Goal: Task Accomplishment & Management: Complete application form

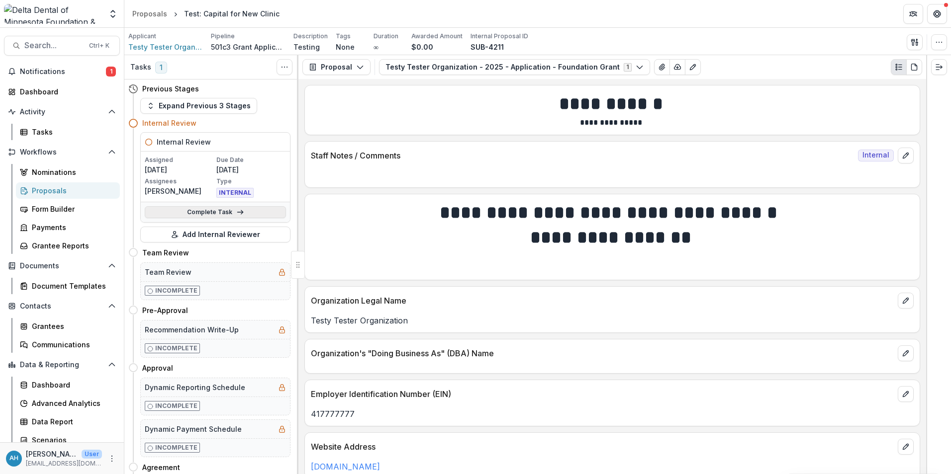
click at [203, 214] on link "Complete Task" at bounding box center [215, 212] width 141 height 12
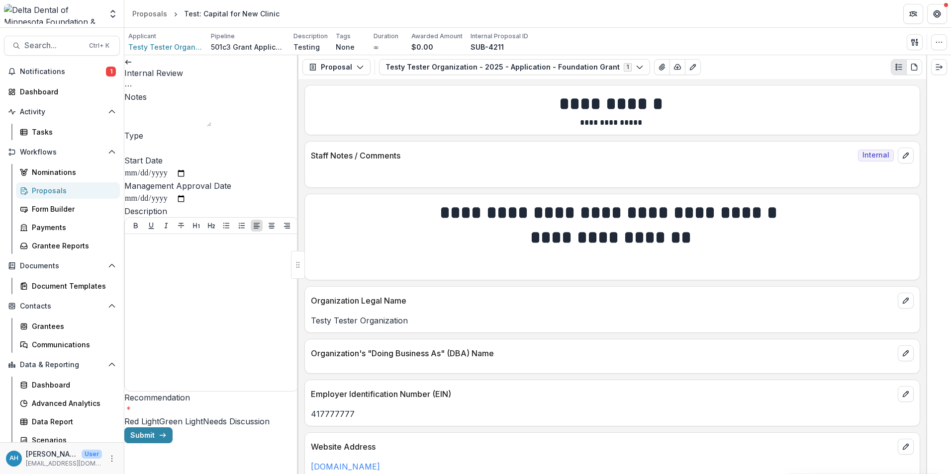
click at [193, 155] on input "Type" at bounding box center [164, 149] width 80 height 12
click at [203, 417] on span at bounding box center [203, 422] width 0 height 10
click at [173, 443] on button "Submit" at bounding box center [148, 436] width 48 height 16
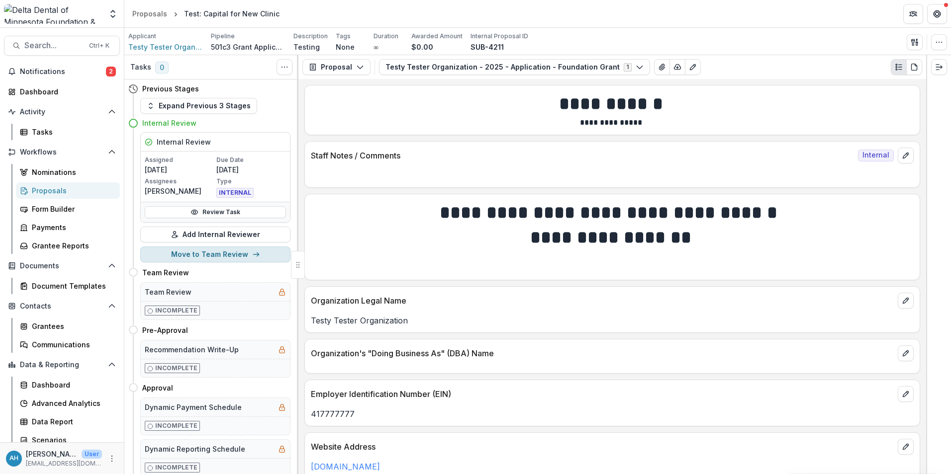
click at [211, 257] on button "Move to Team Review" at bounding box center [215, 255] width 150 height 16
select select "**********"
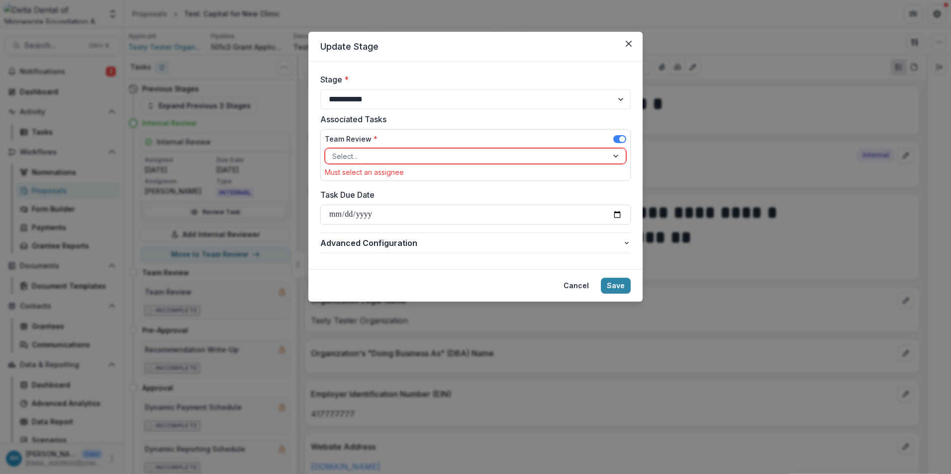
click at [388, 157] on div at bounding box center [466, 156] width 268 height 12
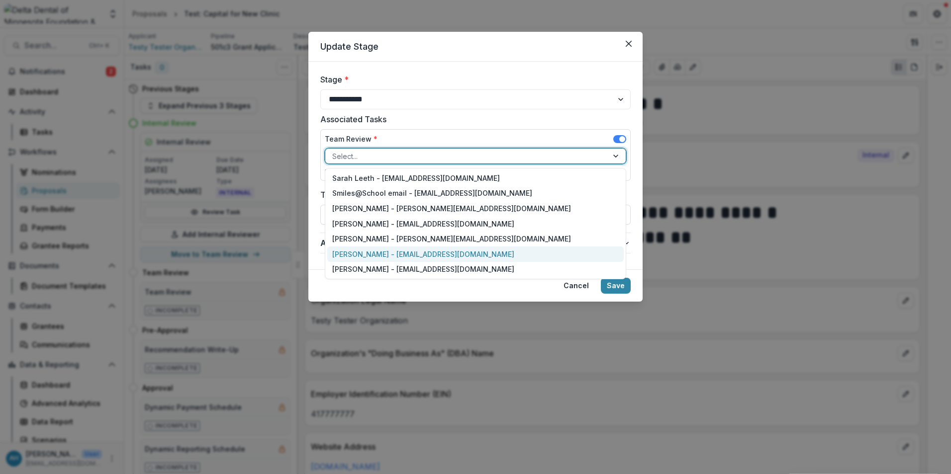
click at [350, 252] on div "[PERSON_NAME] - [EMAIL_ADDRESS][DOMAIN_NAME]" at bounding box center [475, 254] width 296 height 15
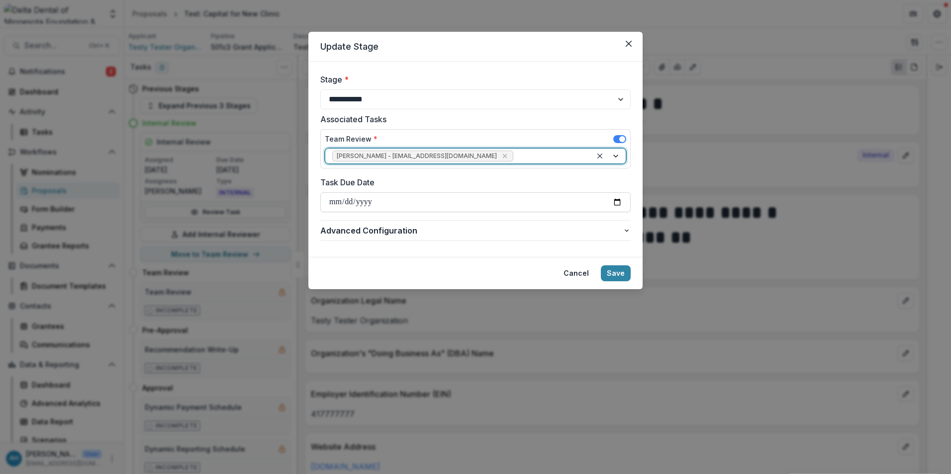
click at [617, 204] on input "Task Due Date" at bounding box center [475, 202] width 310 height 20
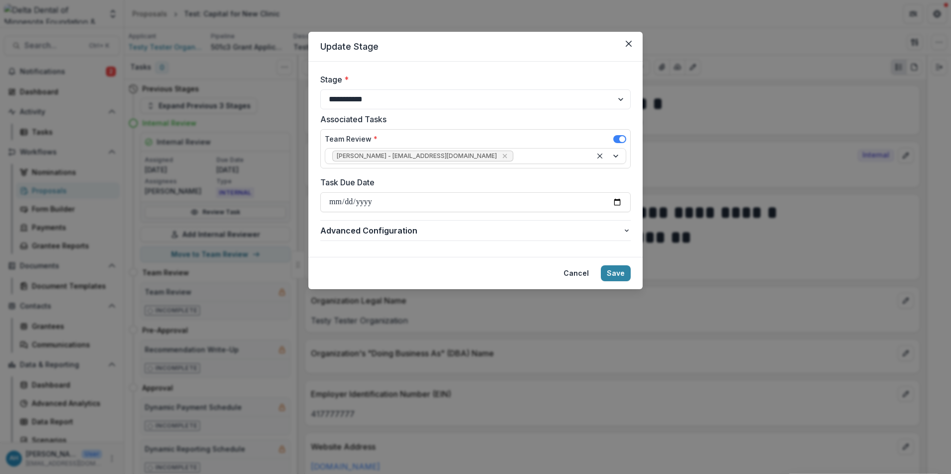
type input "**********"
click at [618, 273] on button "Save" at bounding box center [616, 273] width 30 height 16
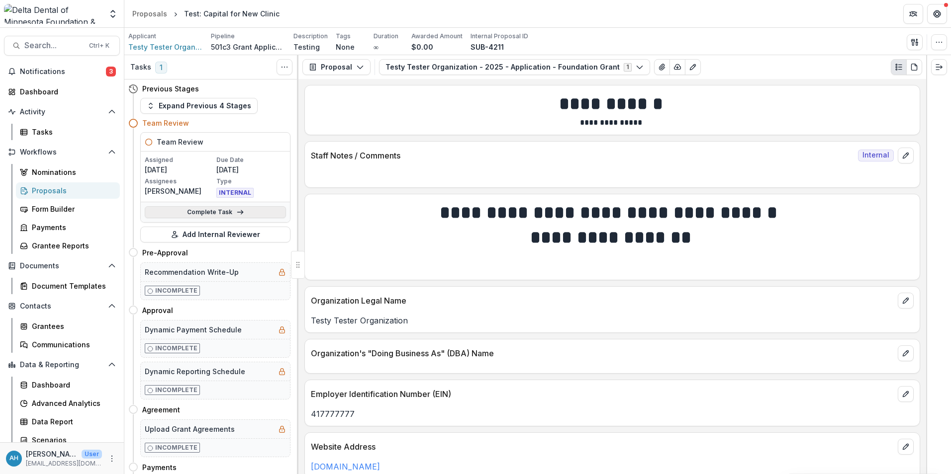
click at [202, 209] on link "Complete Task" at bounding box center [215, 212] width 141 height 12
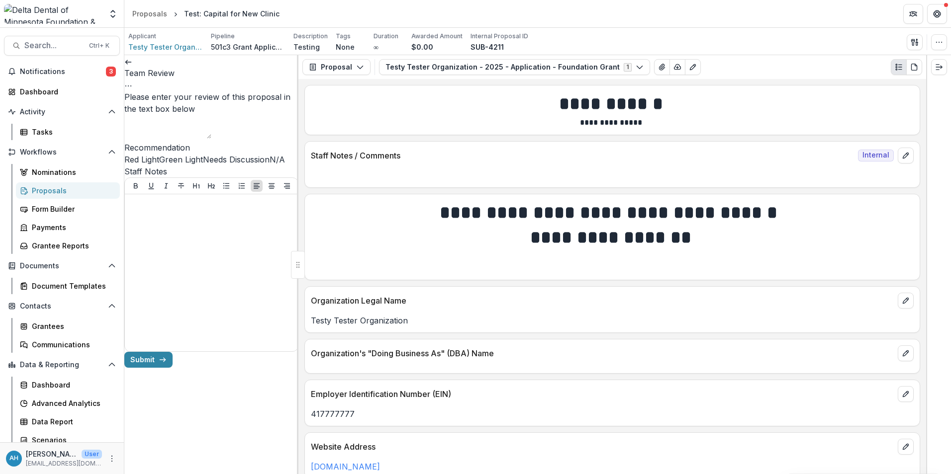
scroll to position [47, 0]
click at [124, 155] on span at bounding box center [124, 160] width 0 height 10
click at [207, 136] on textarea "Please enter your review of this proposal in the text box below" at bounding box center [167, 127] width 87 height 24
type textarea "*"
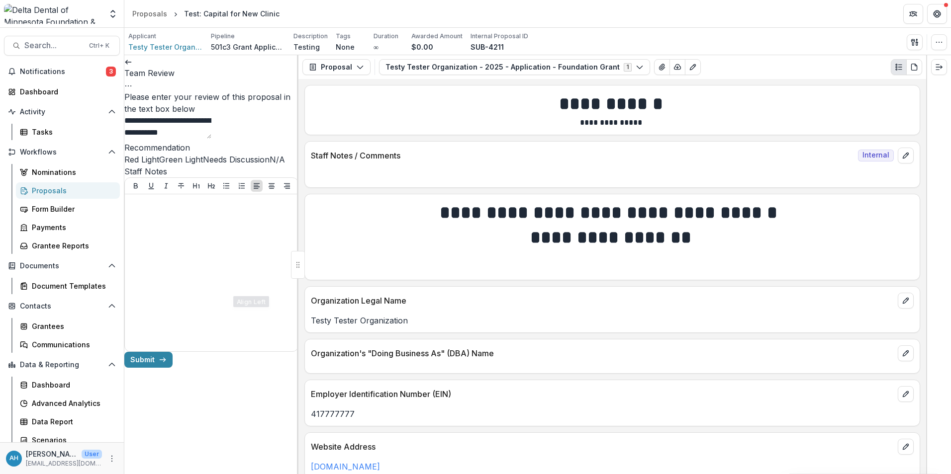
scroll to position [47, 0]
type textarea "**********"
click at [159, 165] on span at bounding box center [159, 160] width 0 height 10
click at [173, 368] on button "Submit" at bounding box center [148, 360] width 48 height 16
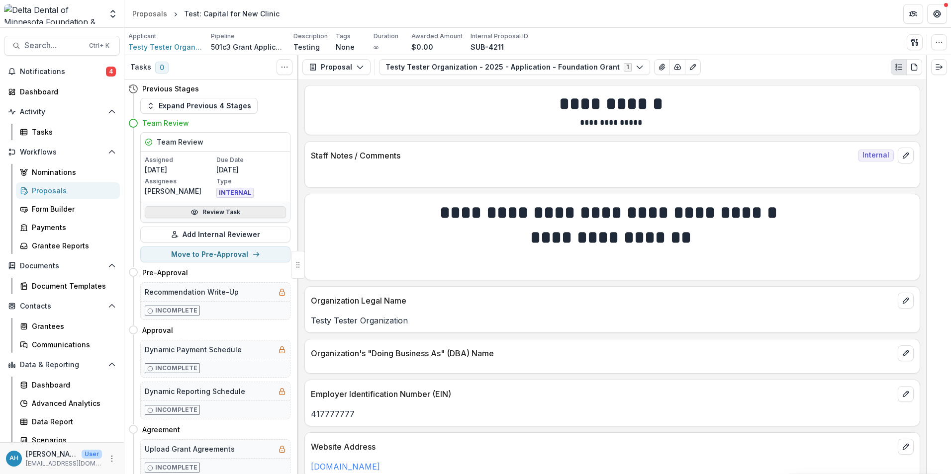
click at [207, 214] on link "Review Task" at bounding box center [215, 212] width 141 height 12
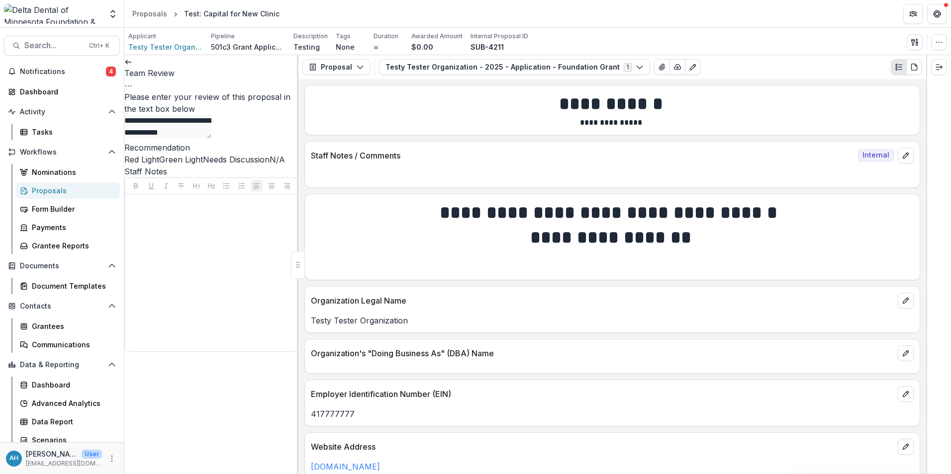
click at [132, 79] on button "Options" at bounding box center [128, 85] width 8 height 12
click at [222, 89] on link "View task" at bounding box center [238, 90] width 106 height 16
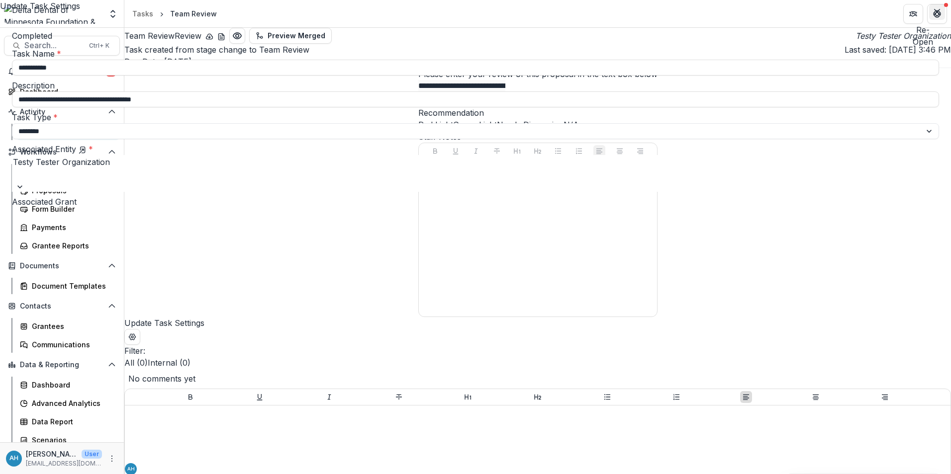
click at [938, 7] on button "Close" at bounding box center [937, 12] width 16 height 16
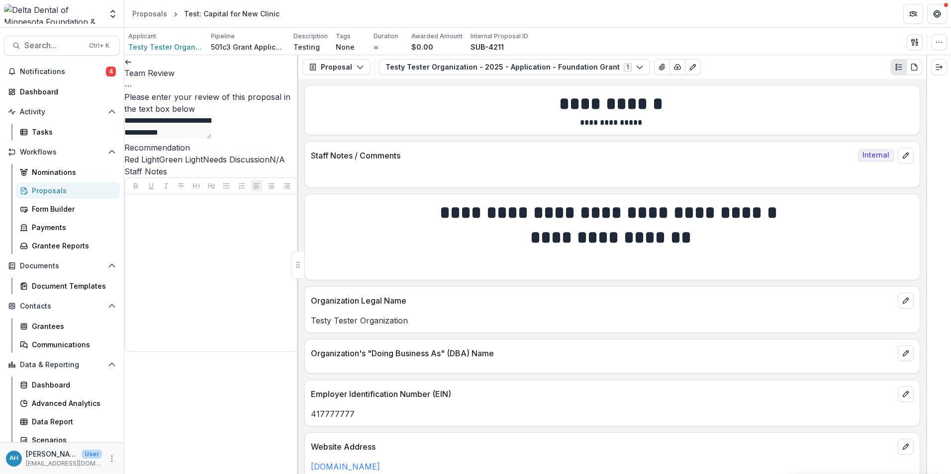
click at [131, 66] on link at bounding box center [128, 61] width 8 height 10
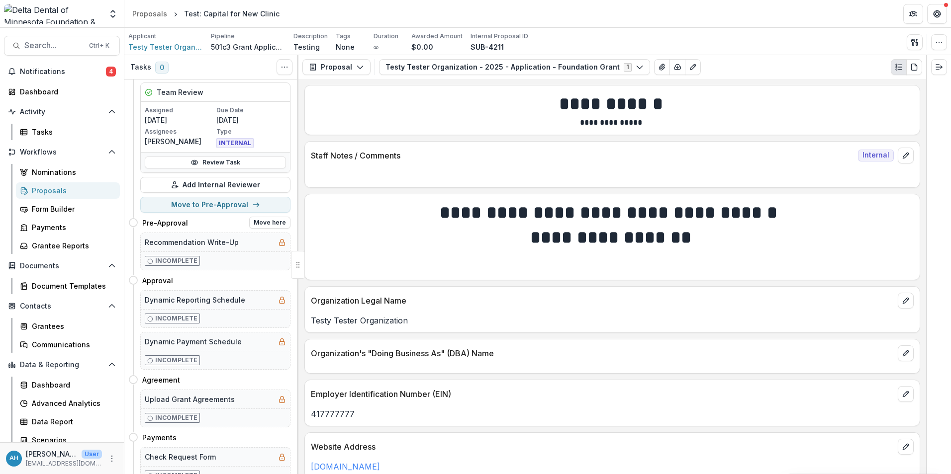
scroll to position [99, 0]
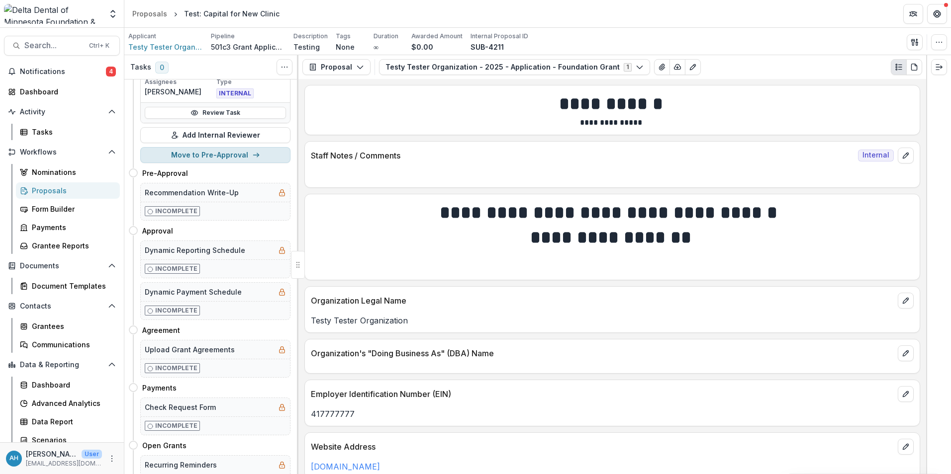
click at [222, 159] on button "Move to Pre-Approval" at bounding box center [215, 155] width 150 height 16
select select "**********"
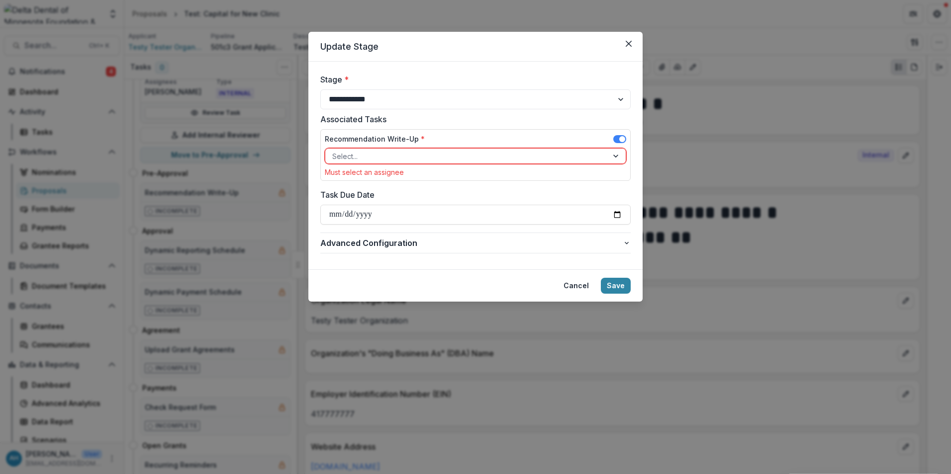
click at [378, 156] on div at bounding box center [466, 156] width 268 height 12
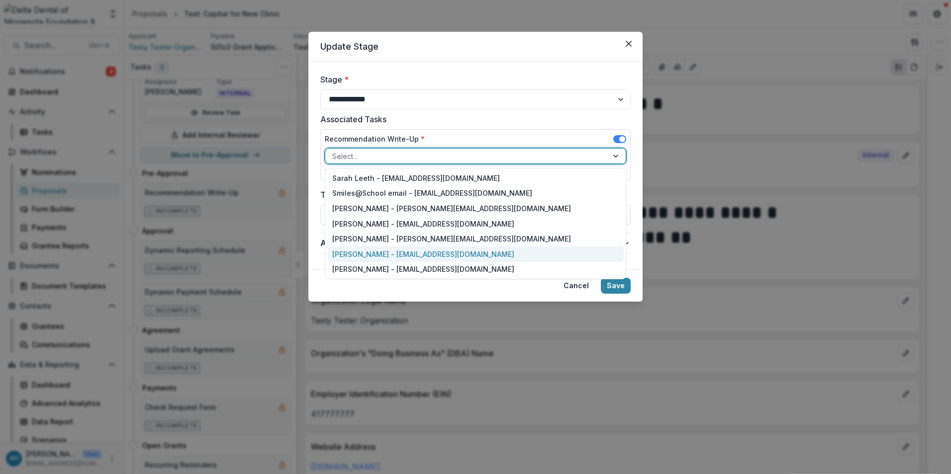
click at [356, 251] on div "[PERSON_NAME] - [EMAIL_ADDRESS][DOMAIN_NAME]" at bounding box center [475, 254] width 296 height 15
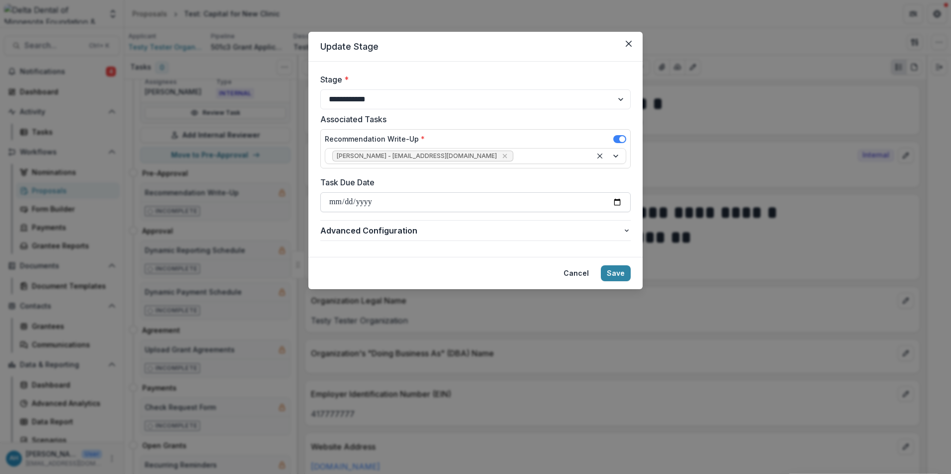
click at [618, 202] on input "Task Due Date" at bounding box center [475, 202] width 310 height 20
click at [615, 202] on input "Task Due Date" at bounding box center [475, 202] width 310 height 20
type input "**********"
click at [617, 268] on button "Save" at bounding box center [616, 273] width 30 height 16
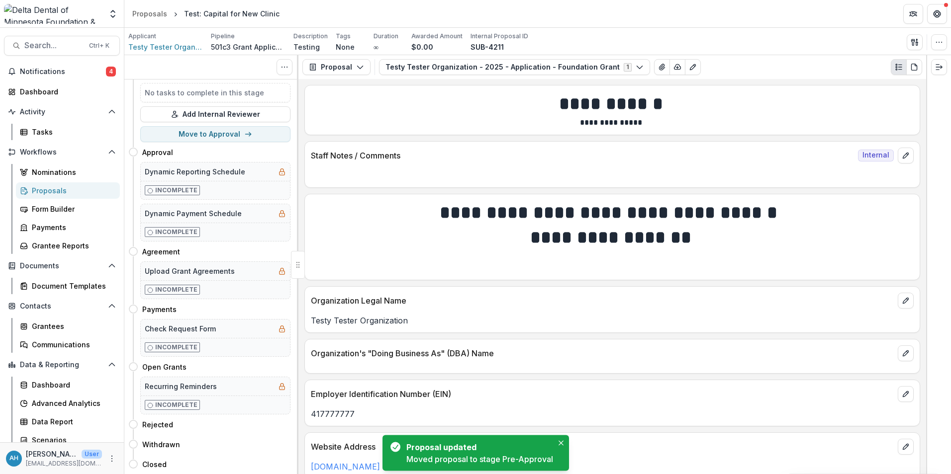
scroll to position [0, 0]
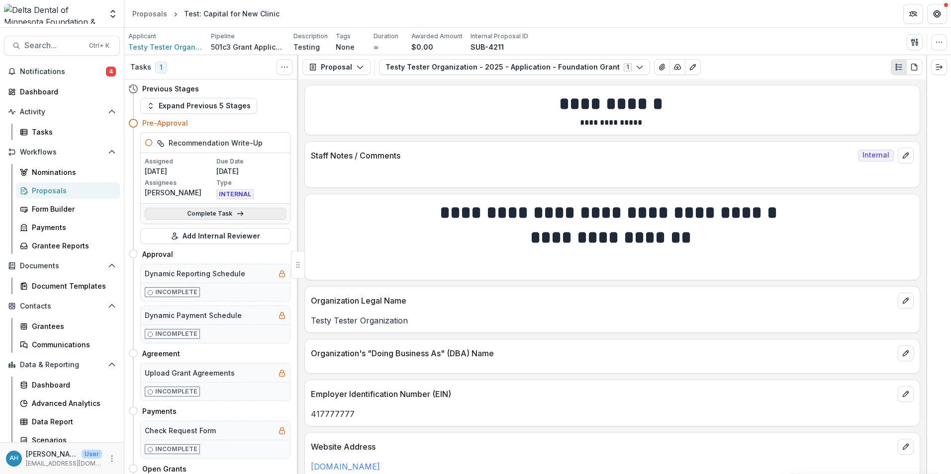
click at [217, 218] on link "Complete Task" at bounding box center [215, 214] width 141 height 12
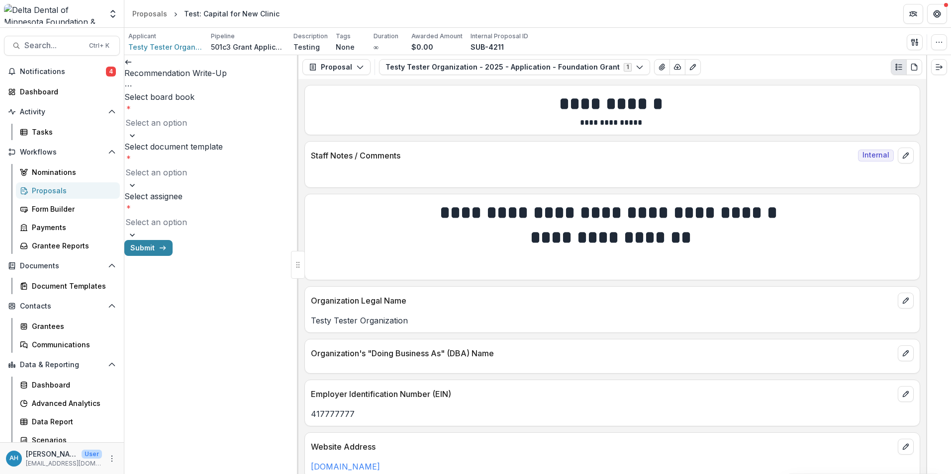
click at [194, 120] on div at bounding box center [211, 123] width 172 height 14
click at [230, 93] on label "Select board book *" at bounding box center [211, 102] width 174 height 23
click at [125, 117] on input "Select board book *" at bounding box center [125, 123] width 0 height 12
click at [196, 166] on div at bounding box center [211, 173] width 172 height 14
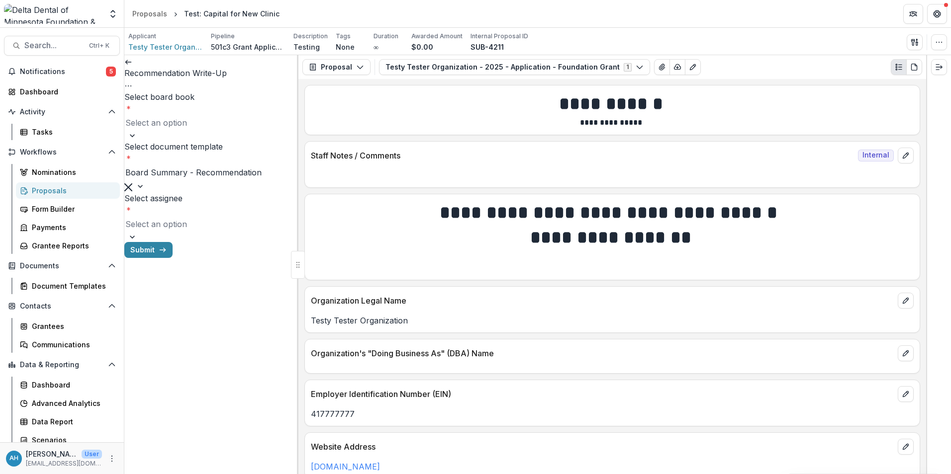
click at [205, 217] on div at bounding box center [211, 224] width 172 height 14
click at [346, 66] on button "Proposal" at bounding box center [336, 67] width 68 height 16
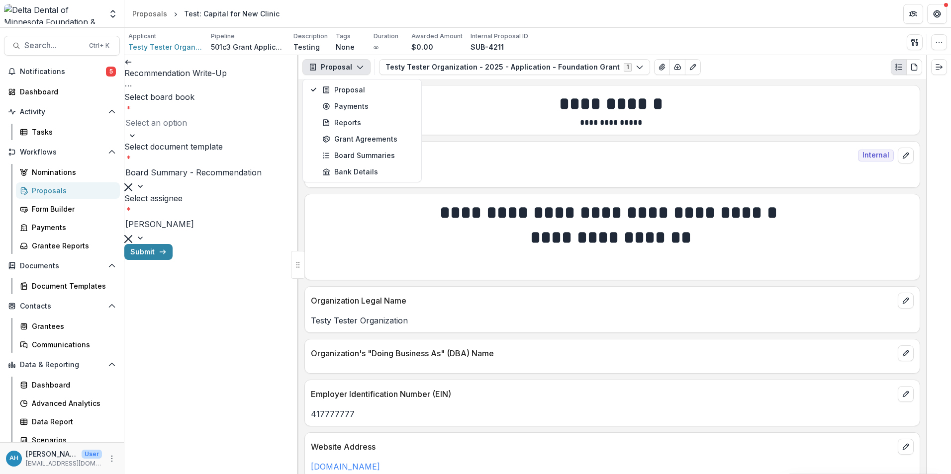
click at [242, 91] on div "Select board book * Select an option Select document template * Board Summary -…" at bounding box center [211, 167] width 174 height 153
click at [194, 119] on div at bounding box center [211, 123] width 172 height 14
click at [202, 474] on div "Request for Payments" at bounding box center [475, 480] width 951 height 12
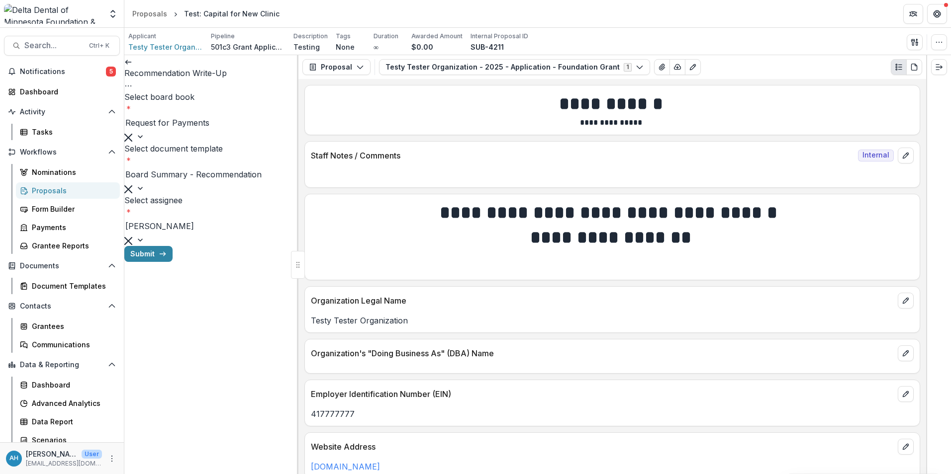
click at [215, 168] on div at bounding box center [211, 175] width 172 height 14
click at [196, 474] on div "Board Summary - Foundation Grant" at bounding box center [475, 480] width 951 height 12
click at [173, 262] on button "Submit" at bounding box center [148, 254] width 48 height 16
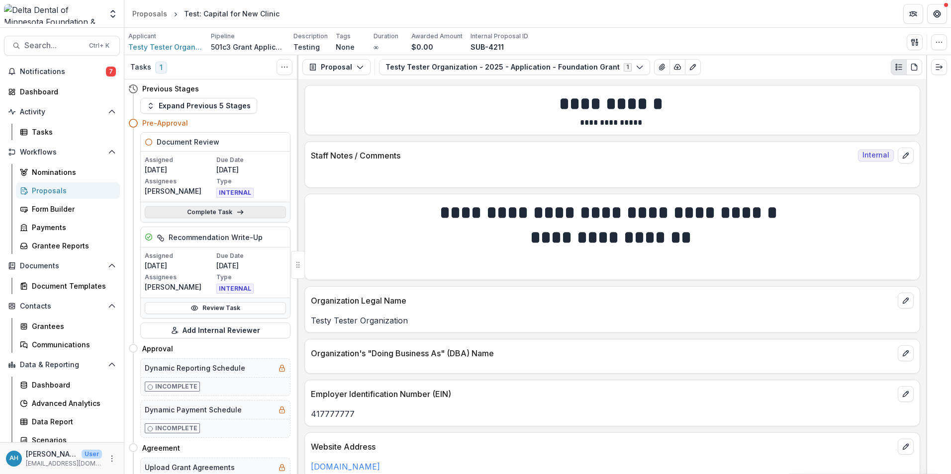
click at [201, 213] on link "Complete Task" at bounding box center [215, 212] width 141 height 12
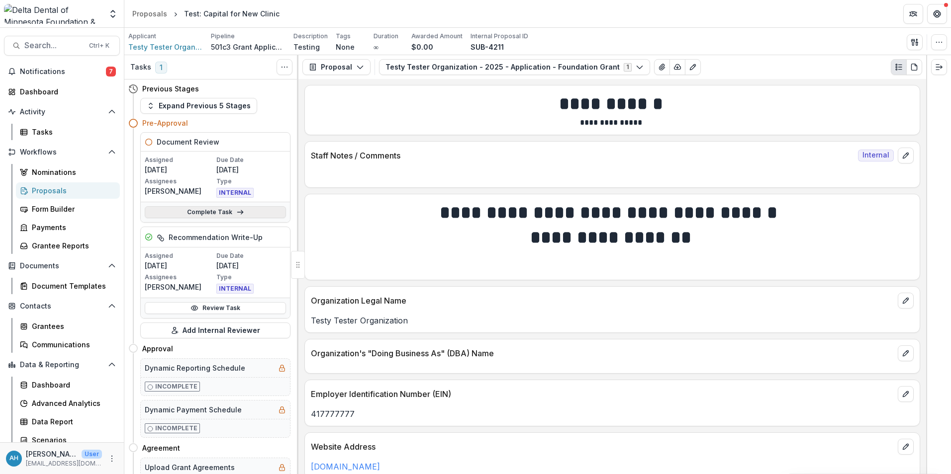
click at [213, 212] on link "Complete Task" at bounding box center [215, 212] width 141 height 12
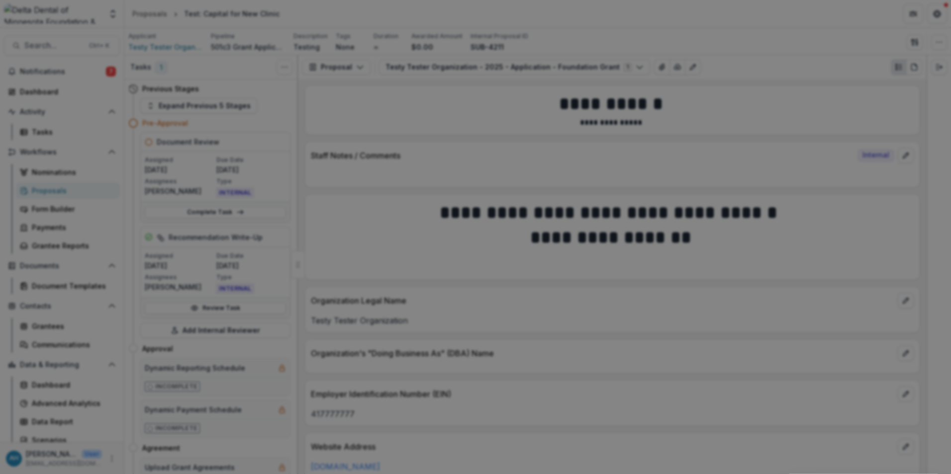
scroll to position [384, 0]
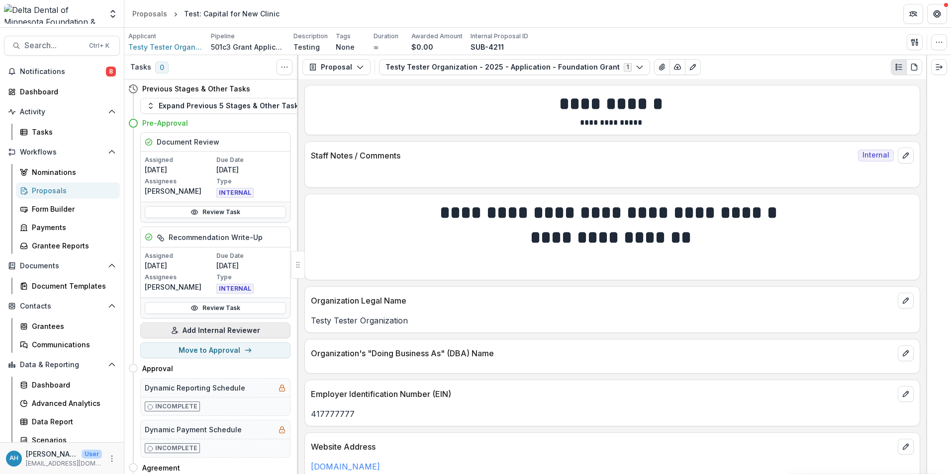
click at [202, 334] on button "Add Internal Reviewer" at bounding box center [215, 331] width 150 height 16
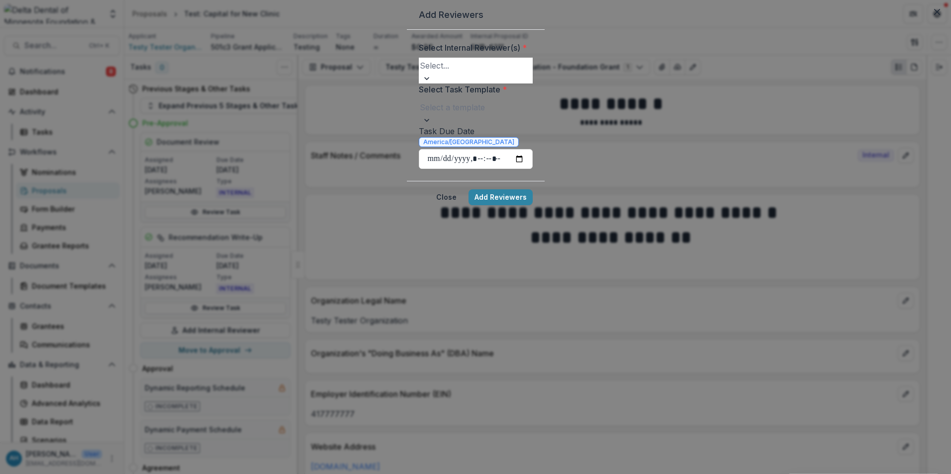
click at [420, 73] on div at bounding box center [476, 66] width 112 height 14
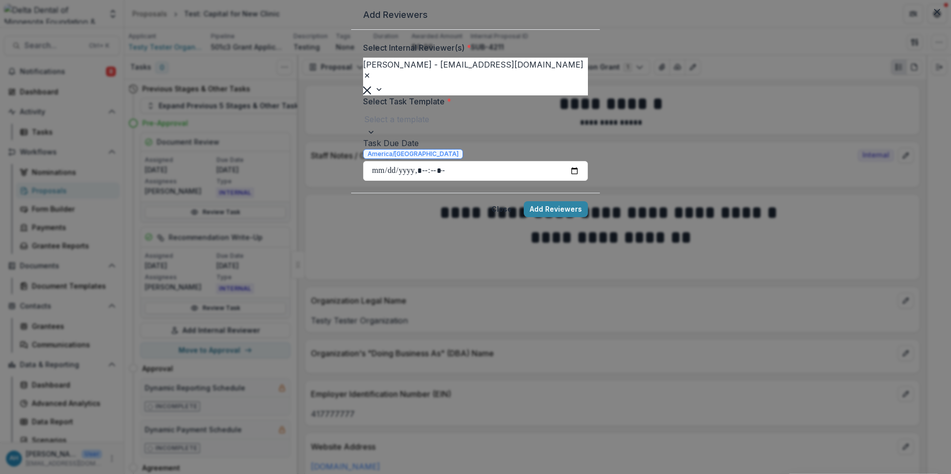
click at [401, 134] on div "Select a template" at bounding box center [475, 124] width 225 height 26
click at [588, 181] on input "Task Due Date" at bounding box center [475, 171] width 225 height 20
type input "**********"
click at [566, 217] on button "Add Reviewers" at bounding box center [555, 209] width 64 height 16
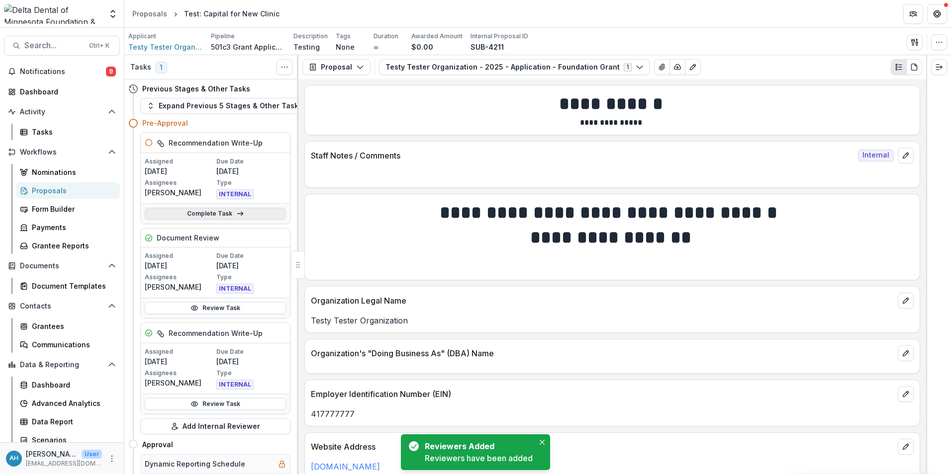
click at [212, 219] on link "Complete Task" at bounding box center [215, 214] width 141 height 12
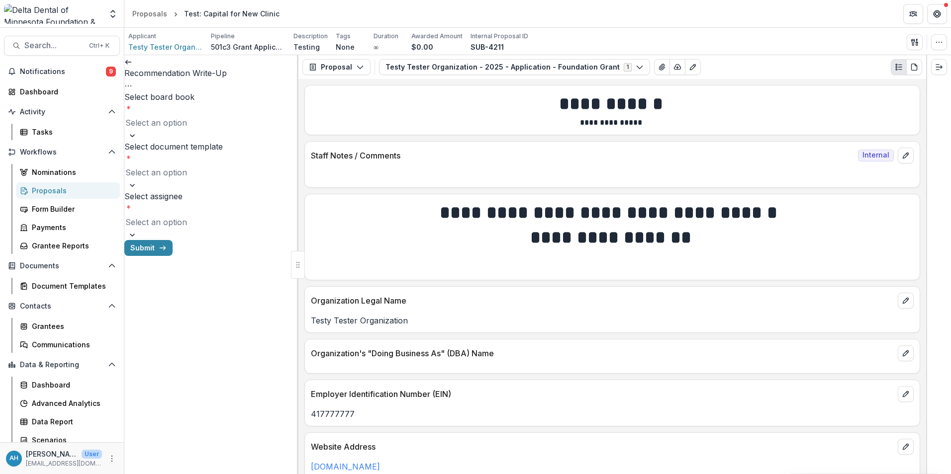
click at [215, 116] on div at bounding box center [211, 123] width 172 height 14
click at [192, 474] on div "Request for Payments" at bounding box center [475, 480] width 951 height 12
click at [188, 169] on div at bounding box center [211, 175] width 172 height 14
click at [206, 219] on div at bounding box center [211, 226] width 172 height 14
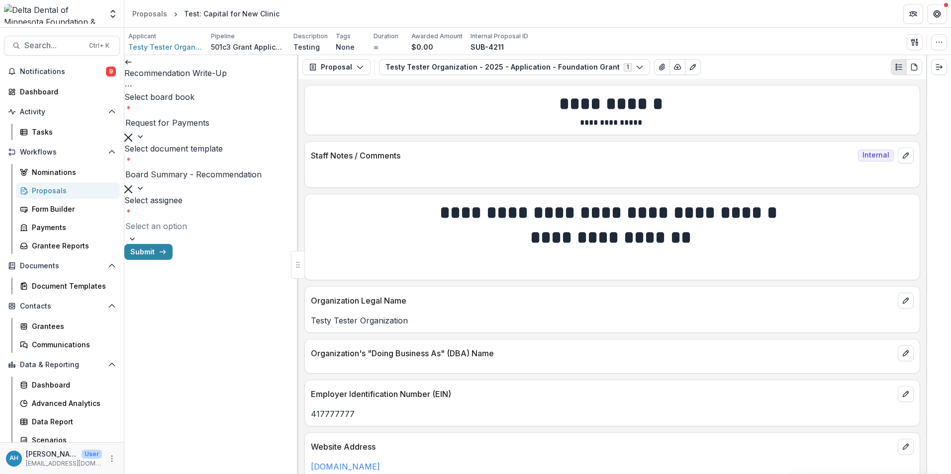
drag, startPoint x: 178, startPoint y: 329, endPoint x: 184, endPoint y: 326, distance: 7.3
click at [173, 262] on button "Submit" at bounding box center [148, 254] width 48 height 16
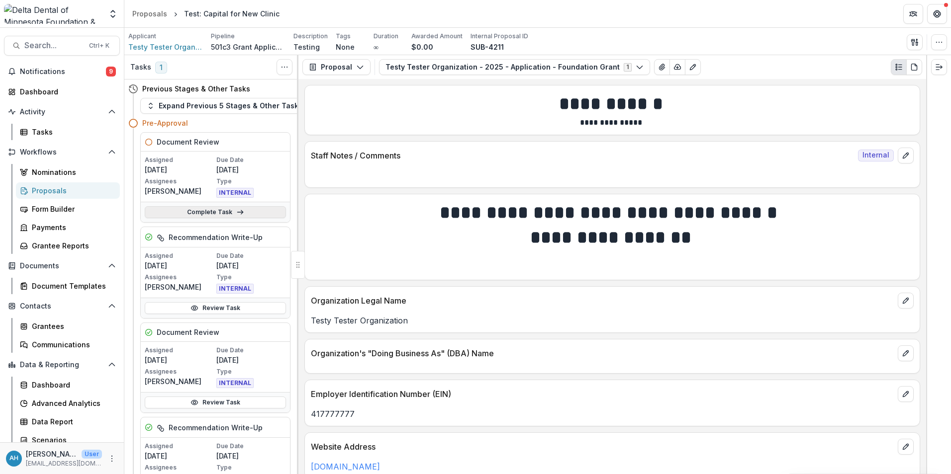
click at [214, 213] on link "Complete Task" at bounding box center [215, 212] width 141 height 12
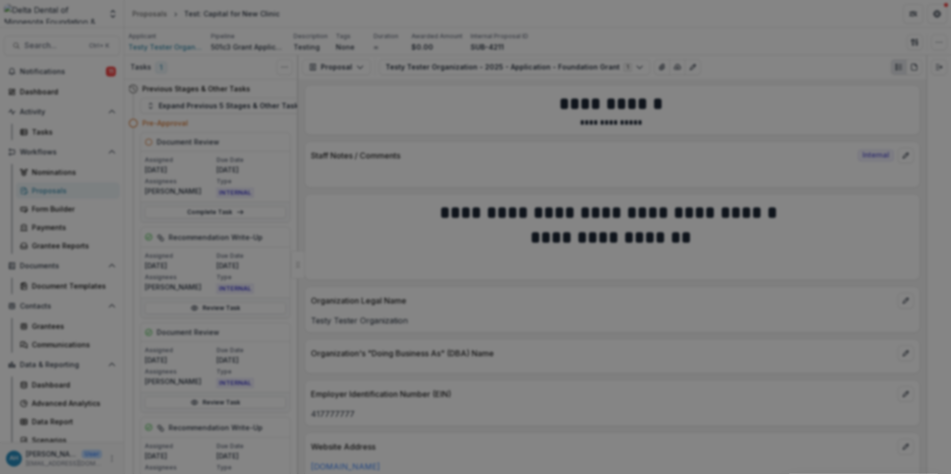
click at [197, 474] on button "Cancel Task" at bounding box center [169, 482] width 58 height 12
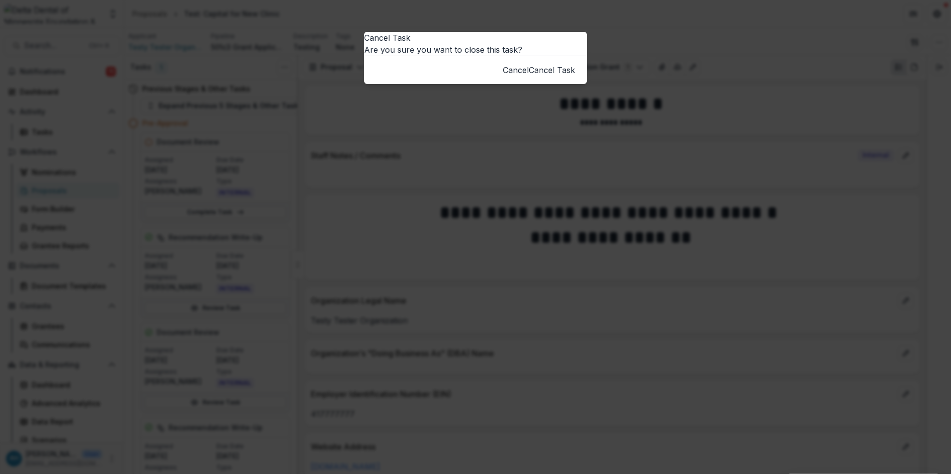
click at [549, 76] on button "Cancel Task" at bounding box center [551, 70] width 46 height 12
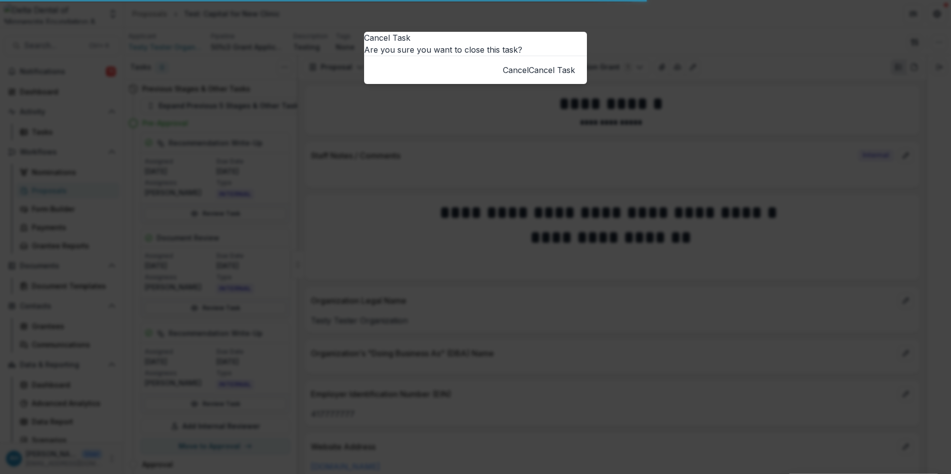
click at [557, 76] on button "Cancel Task" at bounding box center [551, 70] width 46 height 12
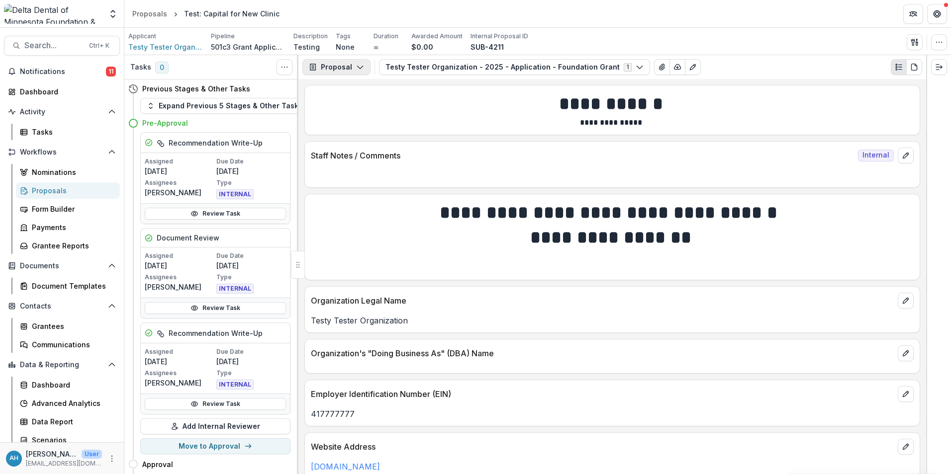
click at [348, 64] on button "Proposal" at bounding box center [336, 67] width 68 height 16
click at [352, 156] on div "Board Summaries" at bounding box center [367, 155] width 91 height 10
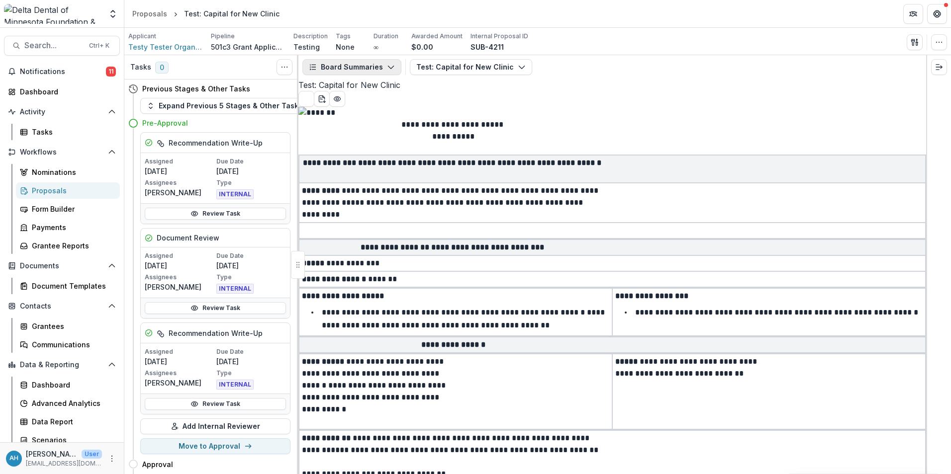
click at [371, 67] on button "Board Summaries" at bounding box center [351, 67] width 99 height 16
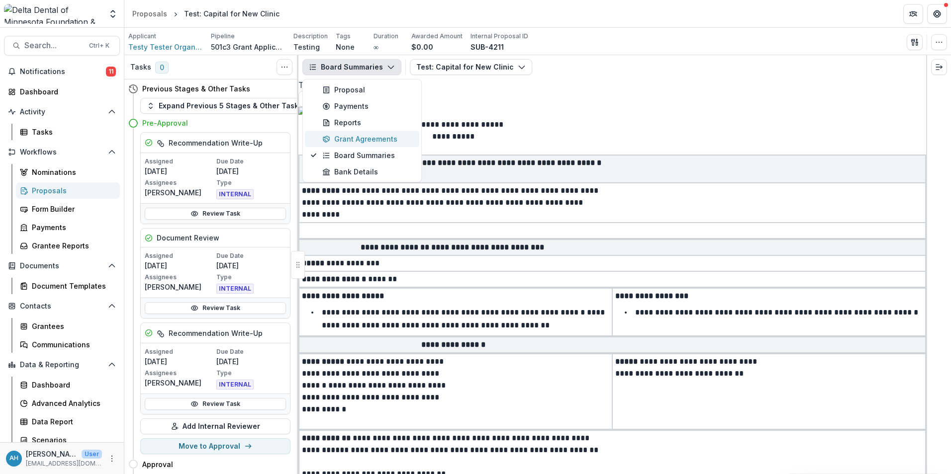
click at [367, 137] on div "Grant Agreements" at bounding box center [367, 139] width 91 height 10
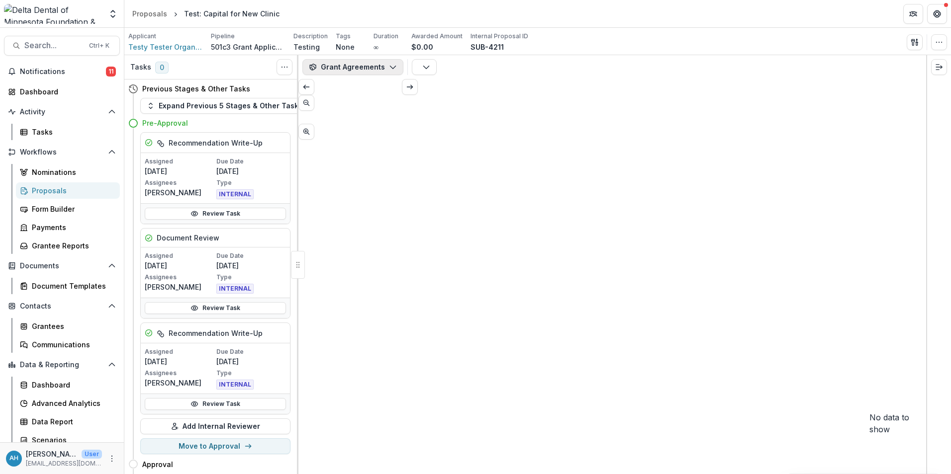
click at [357, 66] on button "Grant Agreements" at bounding box center [352, 67] width 101 height 16
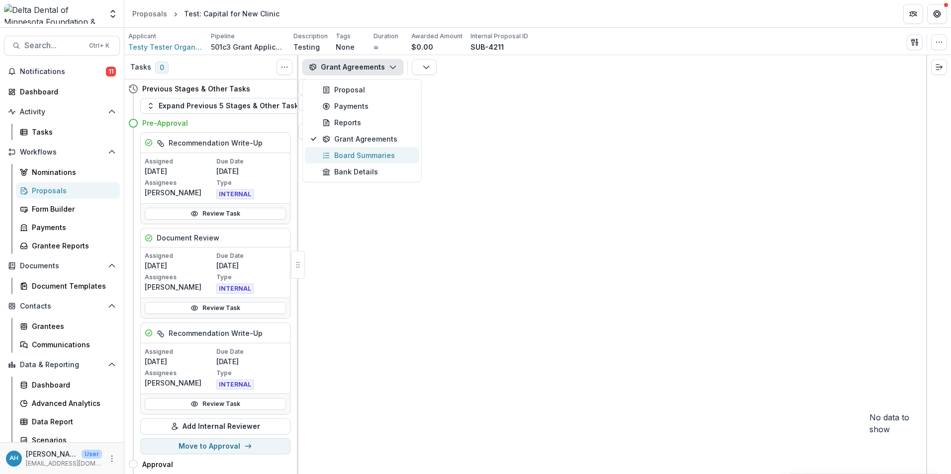
click at [369, 157] on div "Board Summaries" at bounding box center [367, 155] width 91 height 10
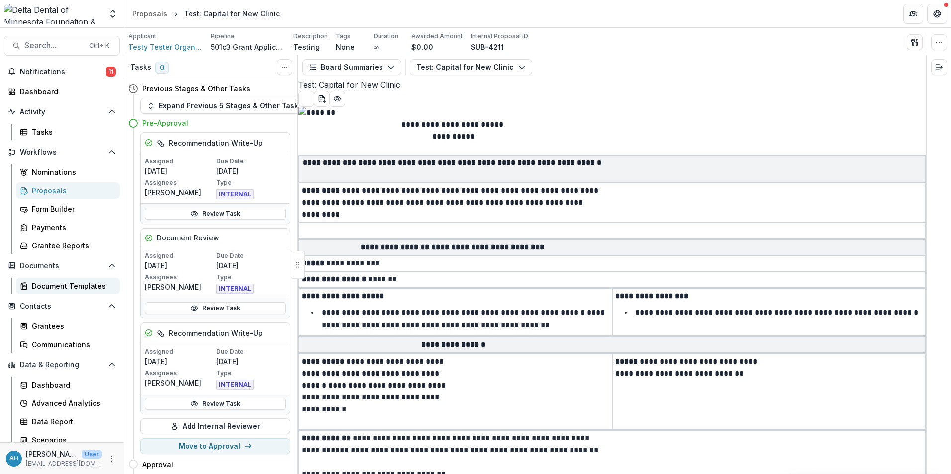
click at [72, 287] on div "Document Templates" at bounding box center [72, 286] width 80 height 10
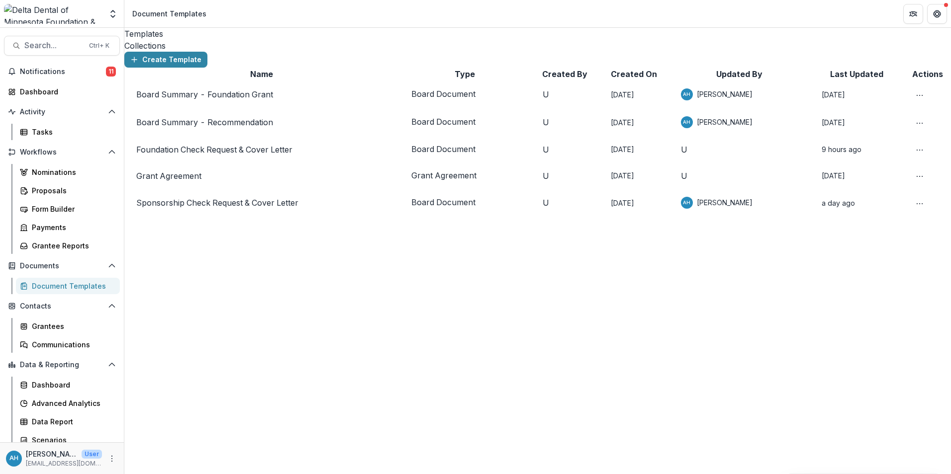
click at [202, 40] on div "Collections" at bounding box center [537, 46] width 826 height 12
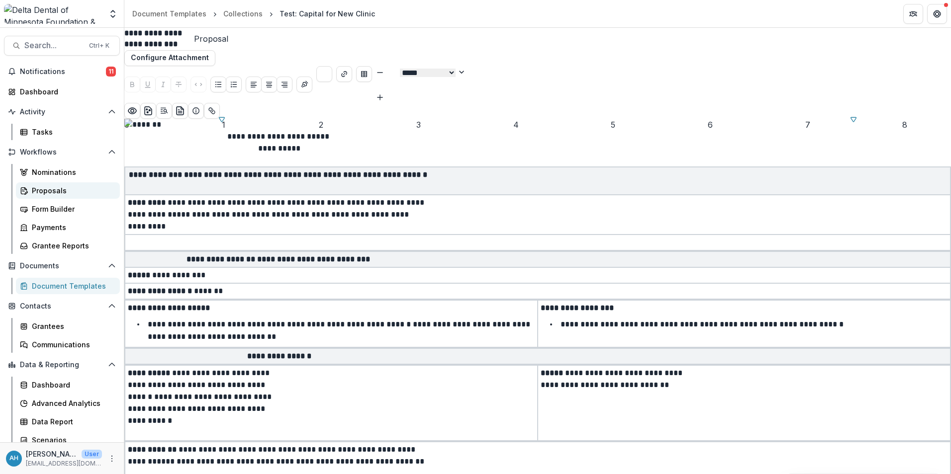
click at [56, 190] on div "Proposals" at bounding box center [72, 190] width 80 height 10
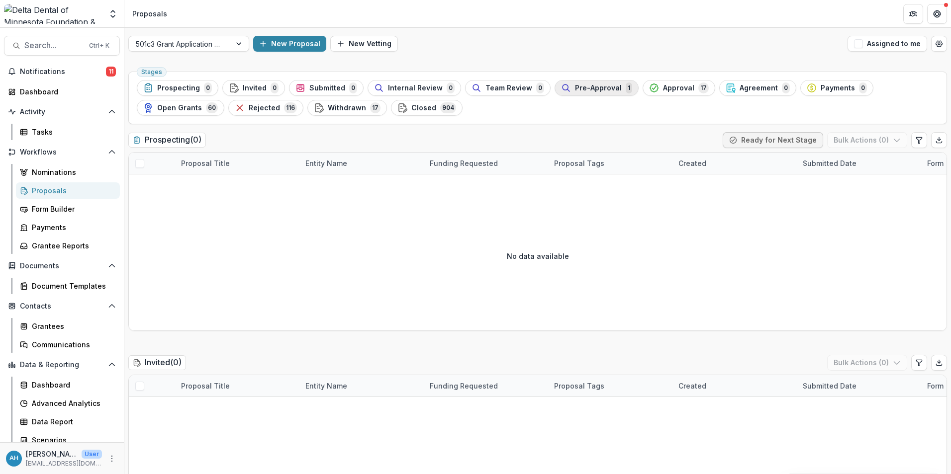
click at [603, 90] on span "Pre-Approval" at bounding box center [598, 88] width 47 height 8
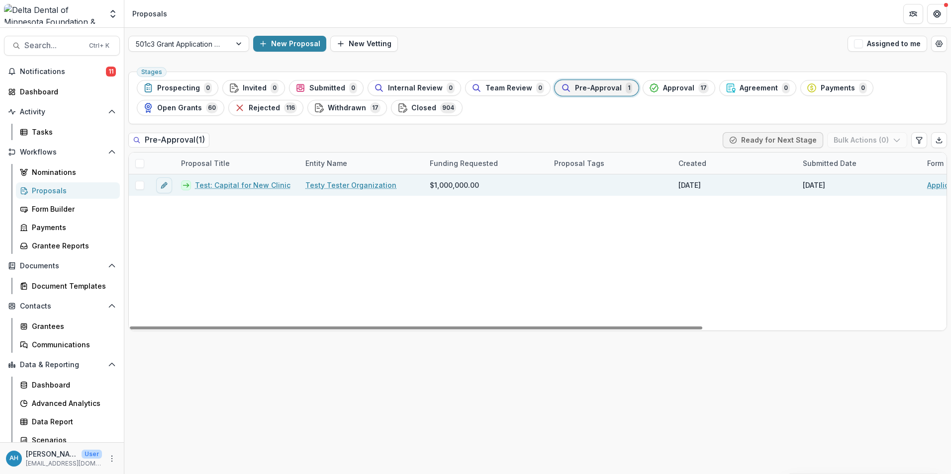
click at [235, 184] on link "Test: Capital for New Clinic" at bounding box center [242, 185] width 95 height 10
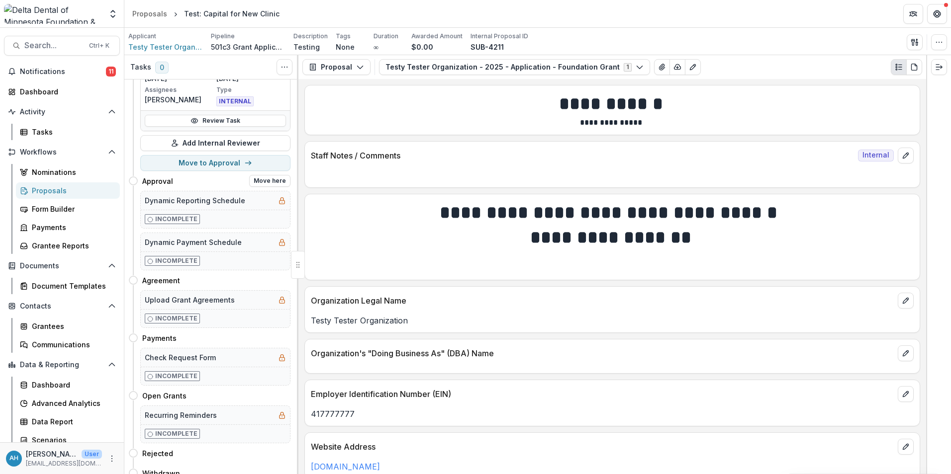
scroll to position [298, 0]
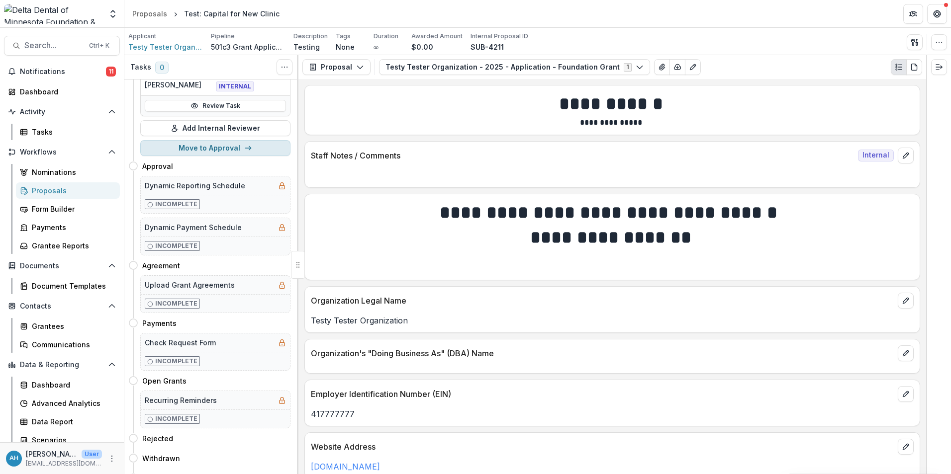
click at [222, 156] on button "Move to Approval" at bounding box center [215, 148] width 150 height 16
select select "********"
select select
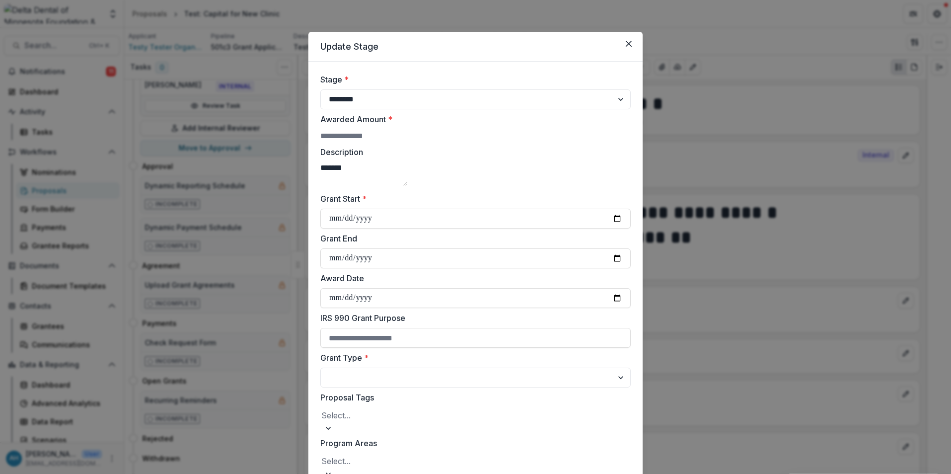
click at [391, 141] on input "Awarded Amount *" at bounding box center [360, 136] width 80 height 12
click at [626, 42] on icon "Close" at bounding box center [628, 44] width 6 height 6
